Goal: Check status

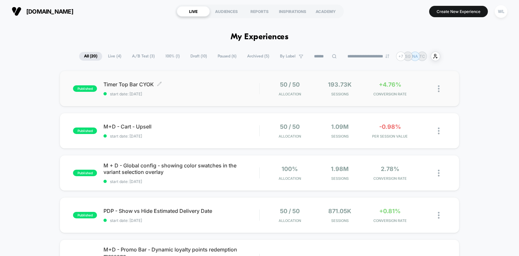
click at [236, 95] on span "start date: [DATE]" at bounding box center [181, 93] width 156 height 5
